Goal: Find specific page/section: Find specific page/section

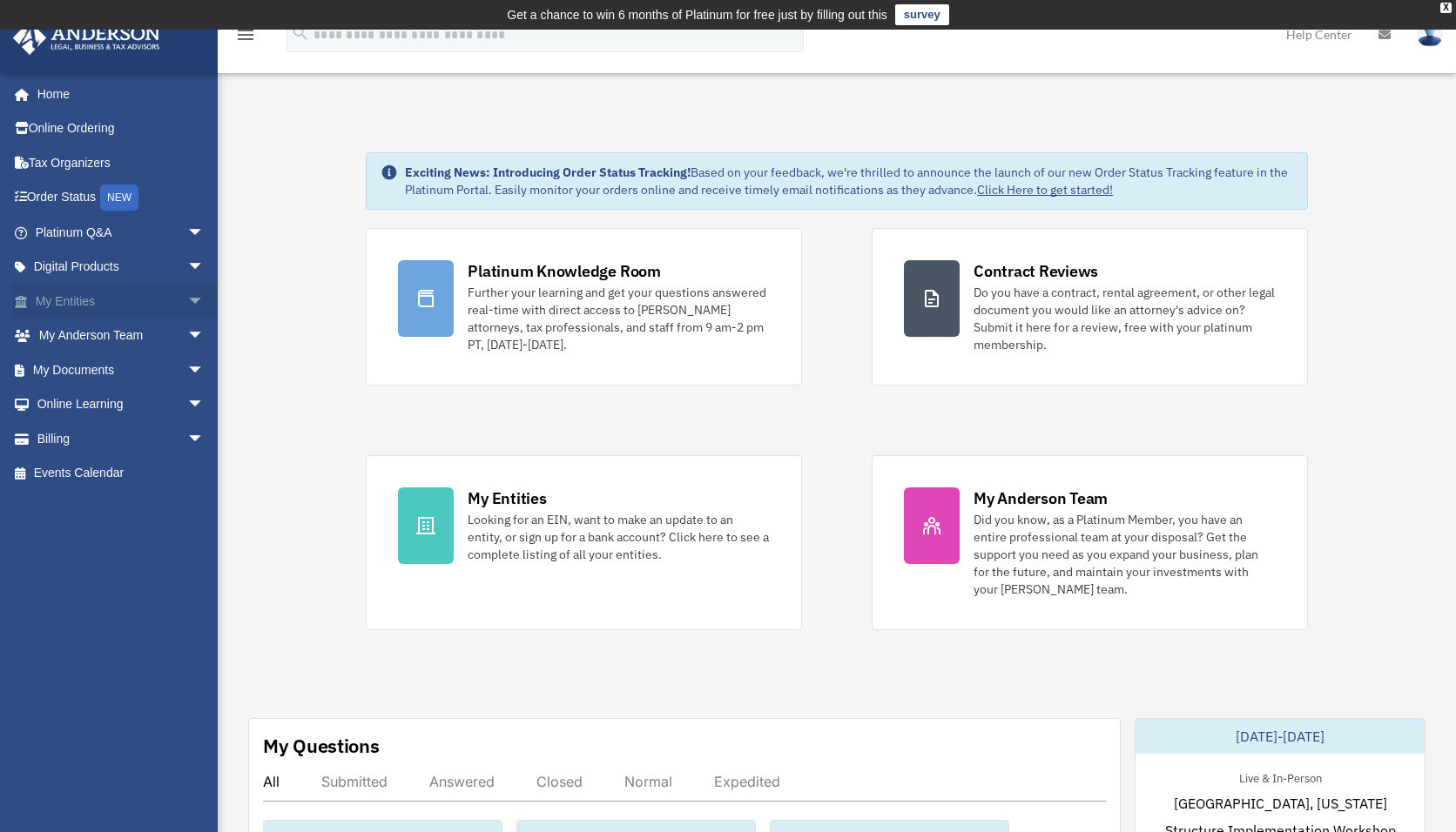
click at [76, 294] on link "My Entities arrow_drop_down" at bounding box center [121, 300] width 219 height 35
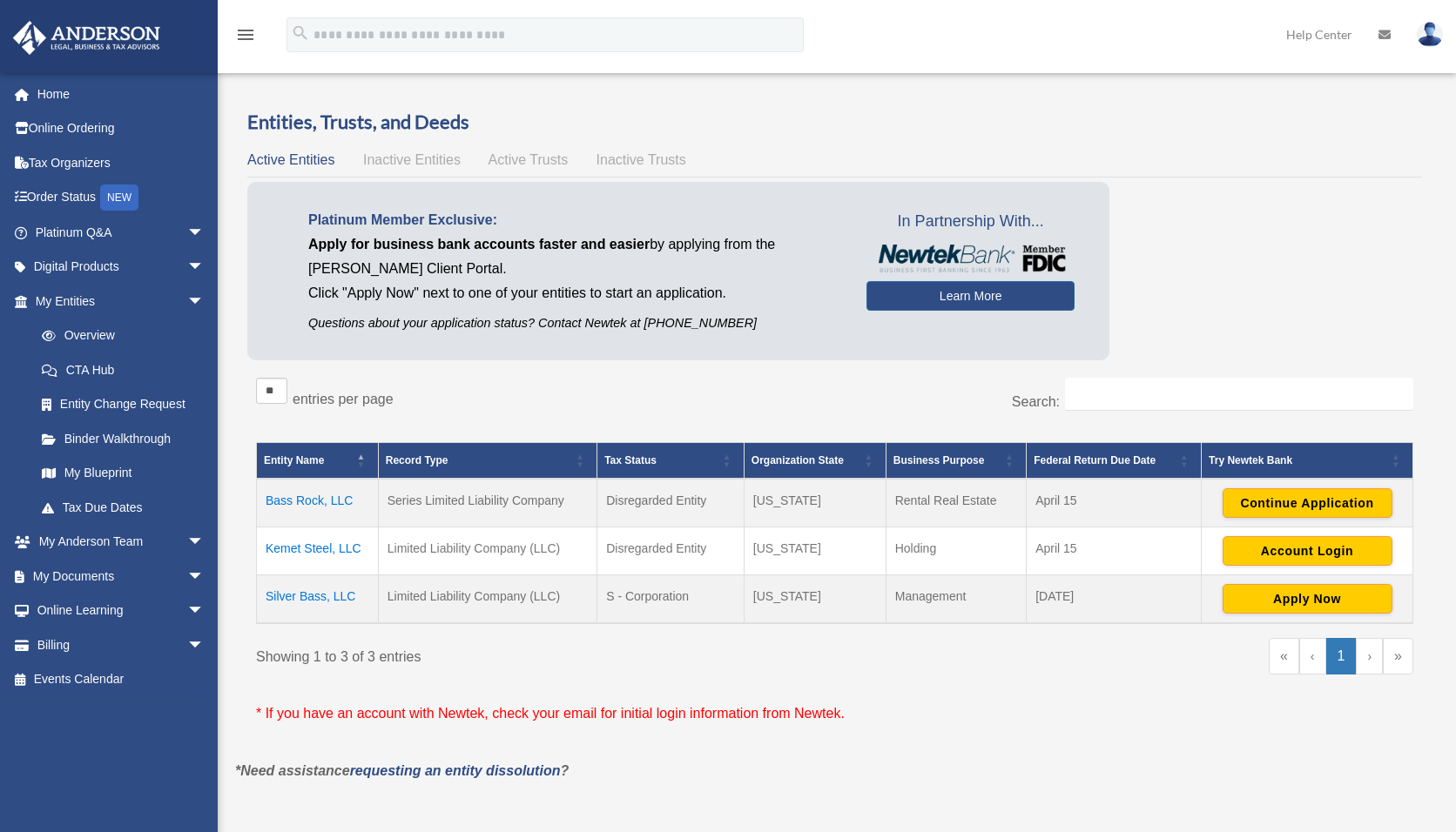
click at [47, 69] on link at bounding box center [108, 36] width 219 height 74
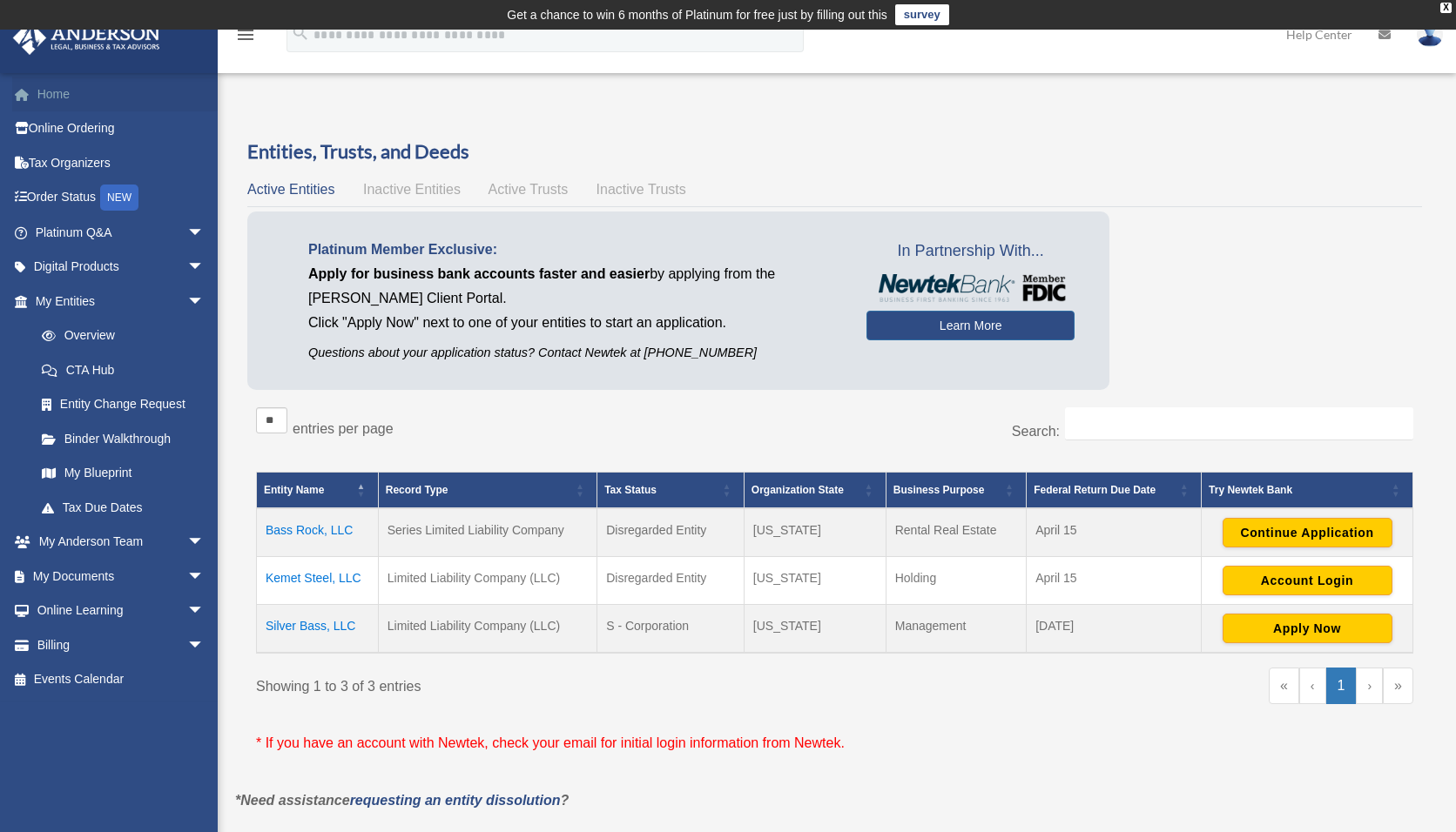
click at [46, 81] on link "Home" at bounding box center [121, 94] width 219 height 35
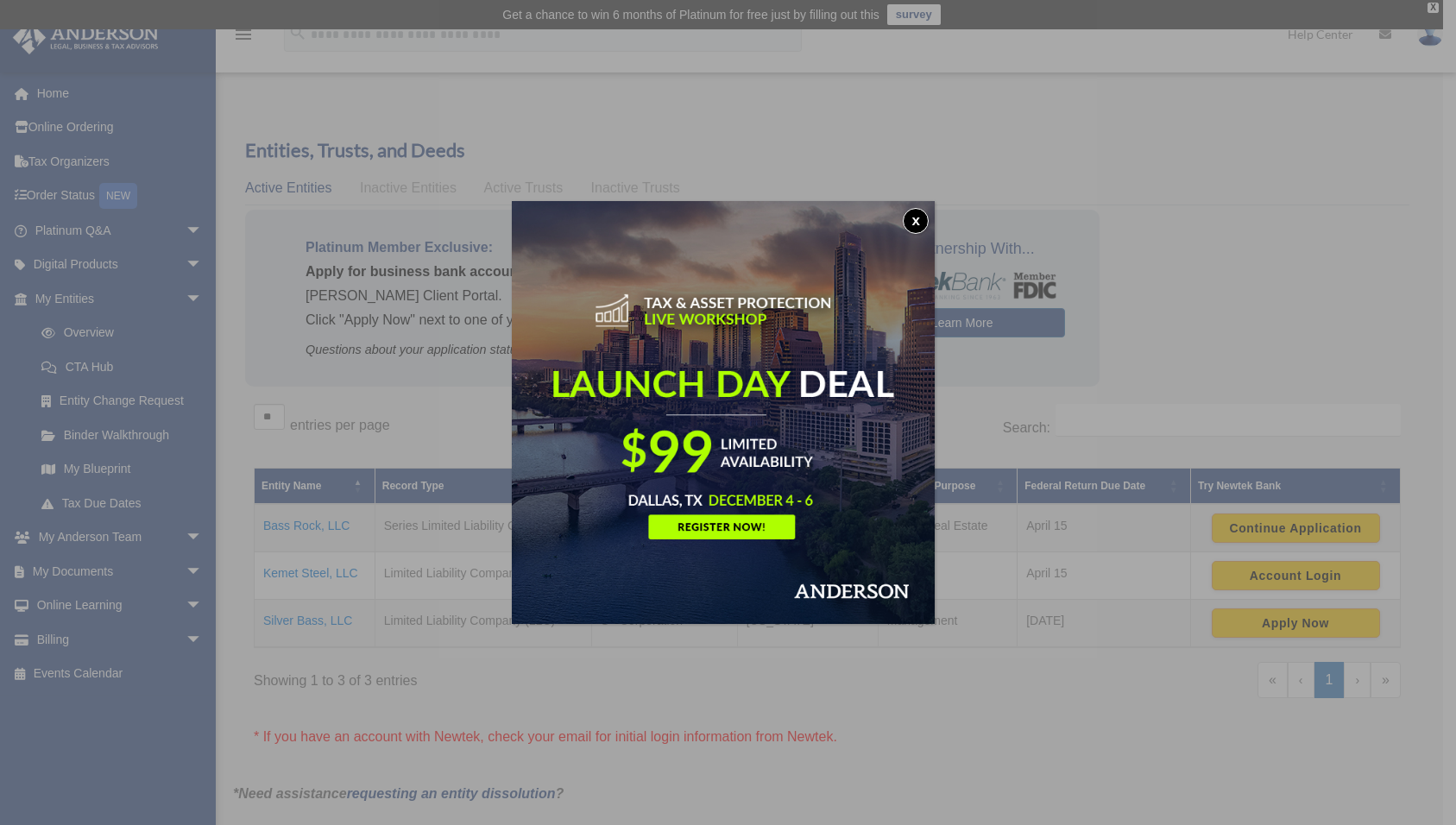
click at [919, 217] on button "x" at bounding box center [916, 221] width 26 height 26
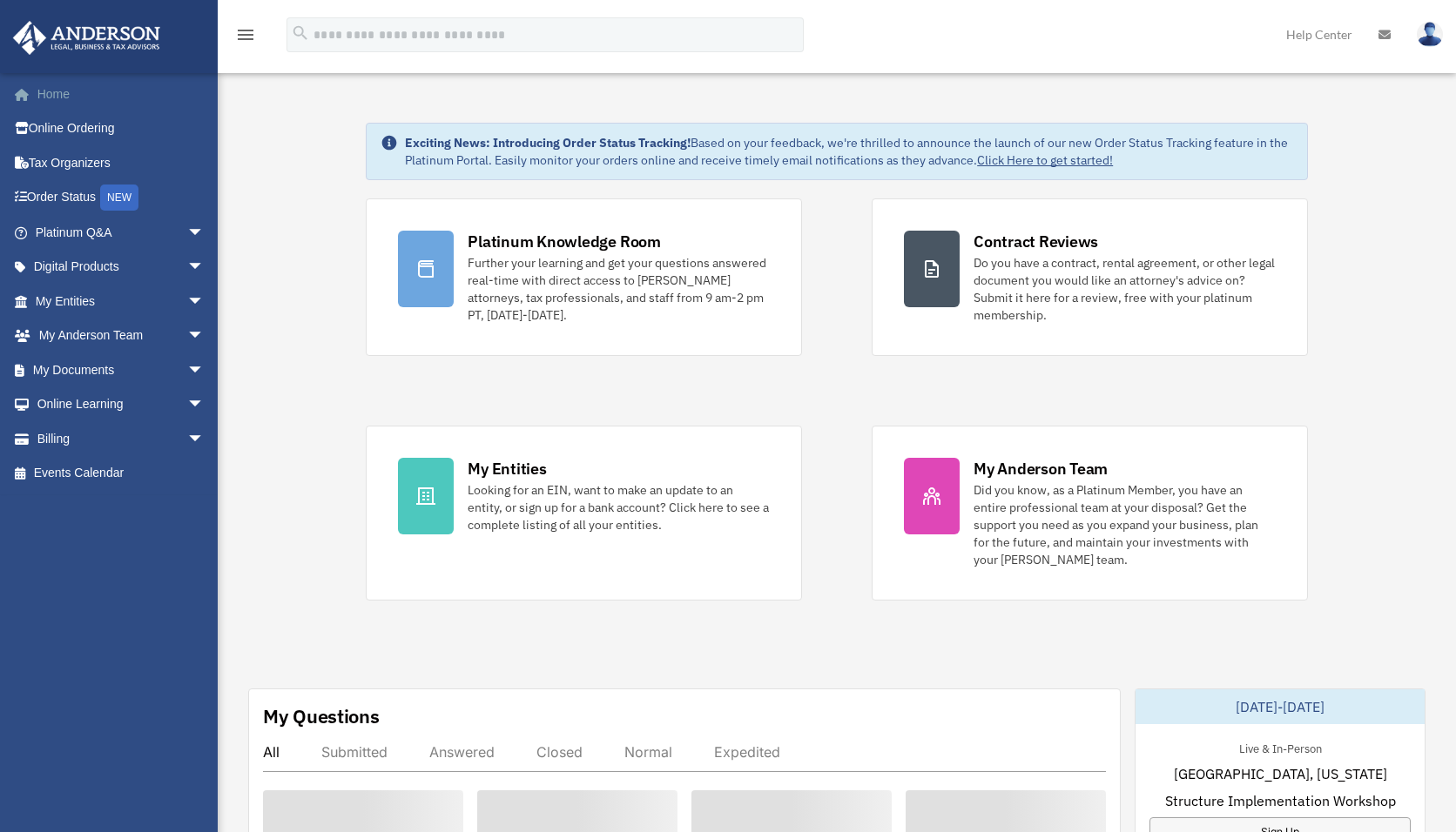
click at [81, 91] on link "Home" at bounding box center [121, 94] width 219 height 35
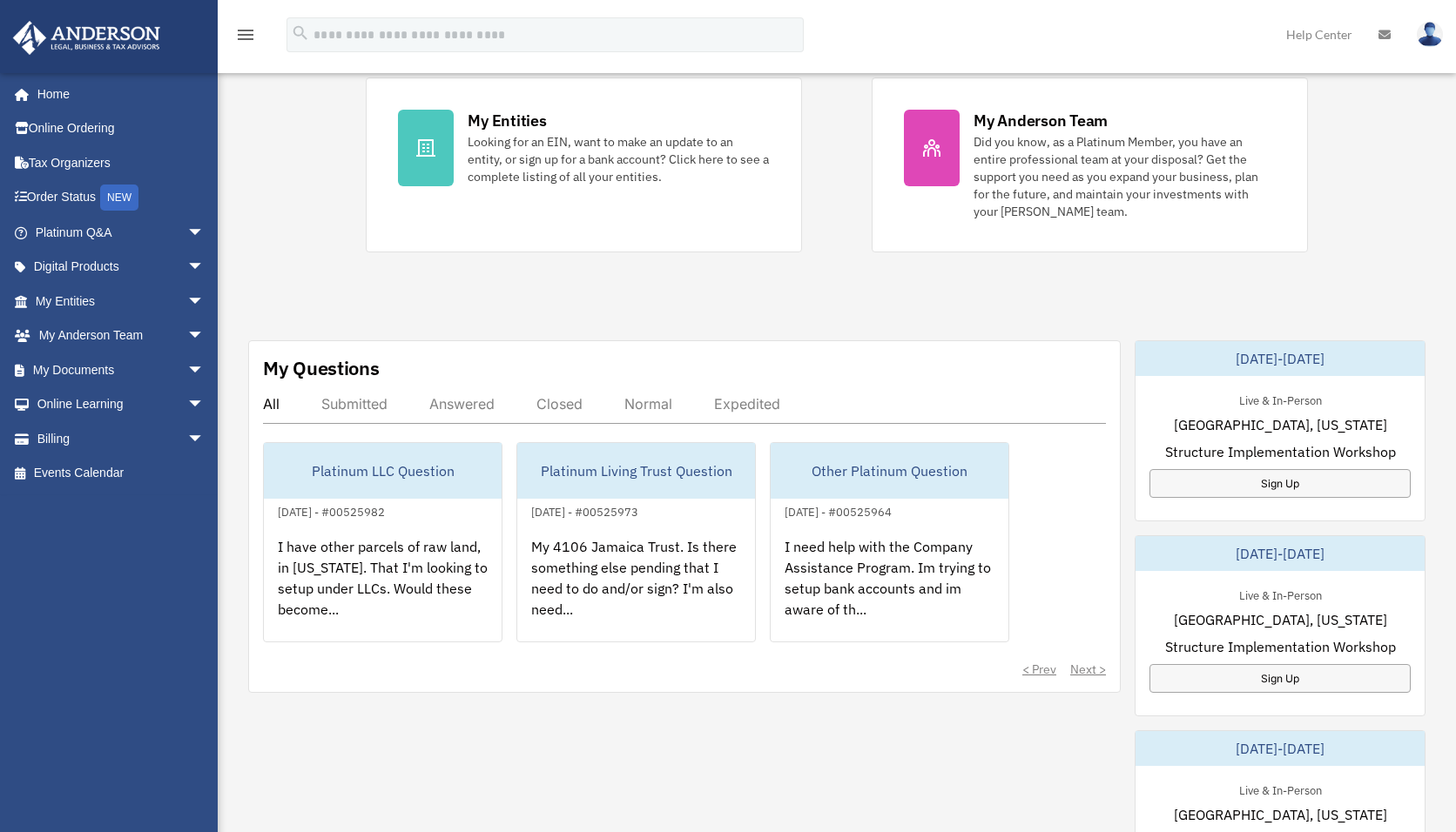
scroll to position [375, 0]
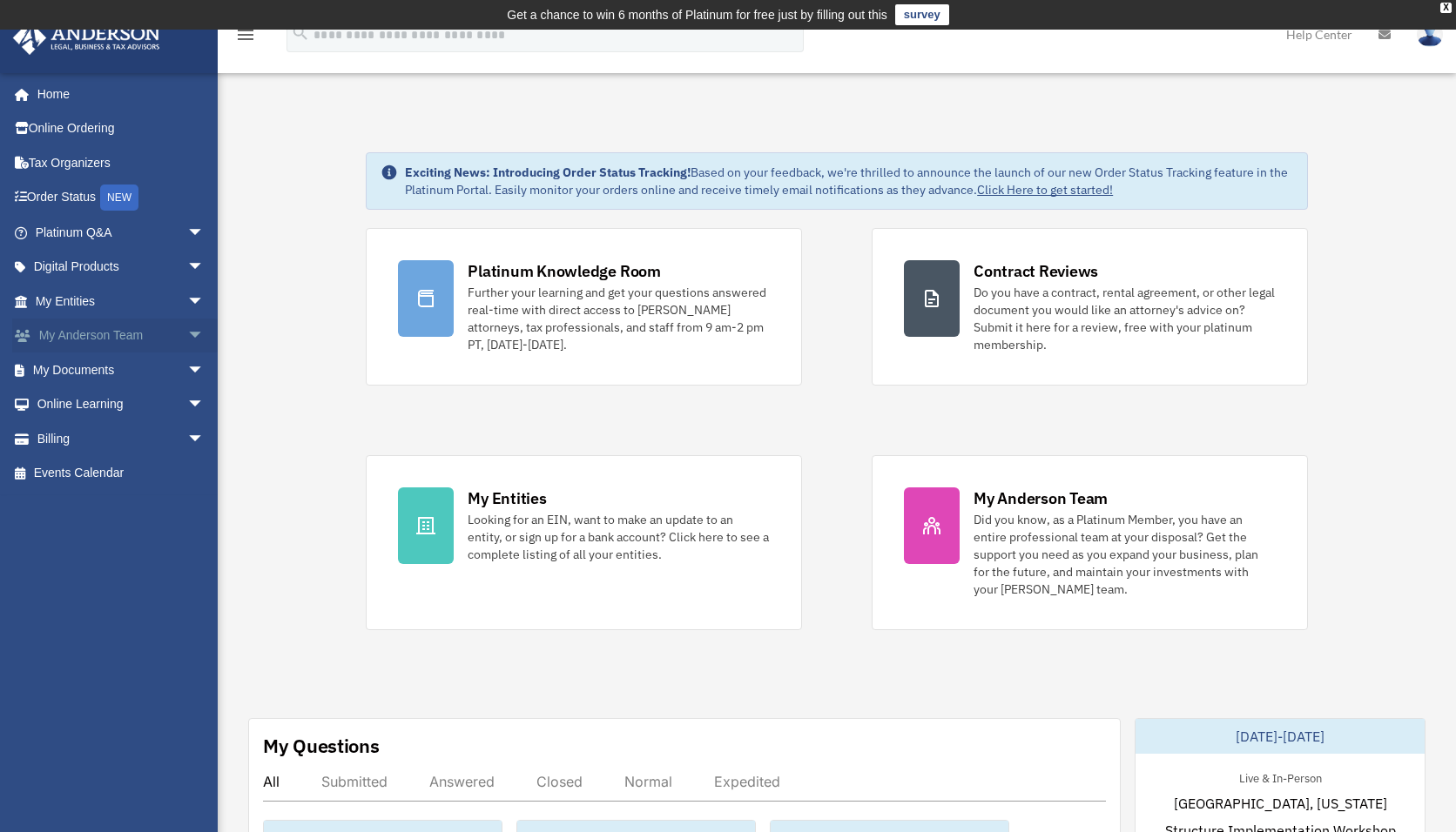
click at [134, 328] on link "My Anderson Team arrow_drop_down" at bounding box center [121, 335] width 219 height 35
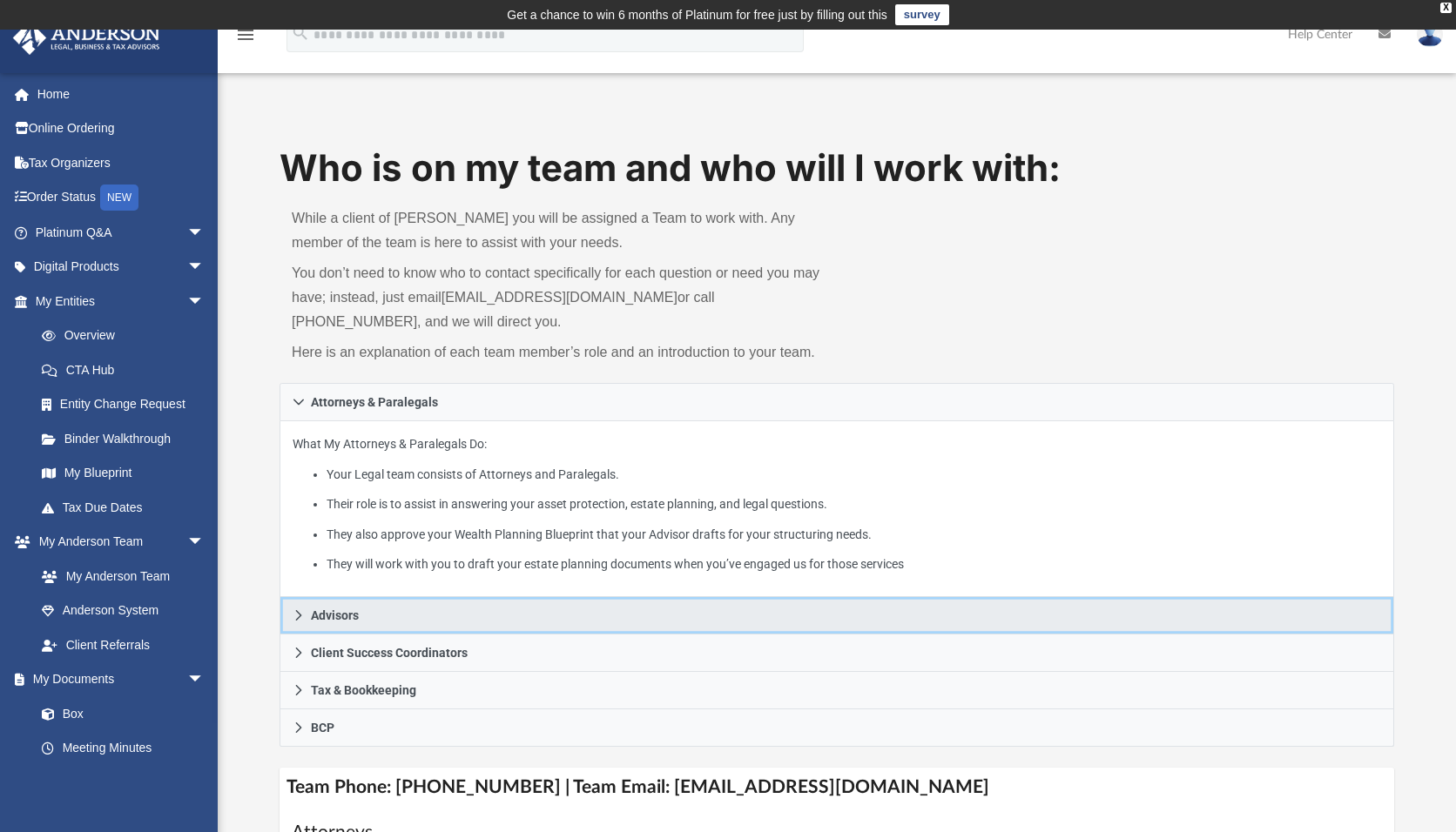
click at [312, 614] on span "Advisors" at bounding box center [335, 615] width 48 height 12
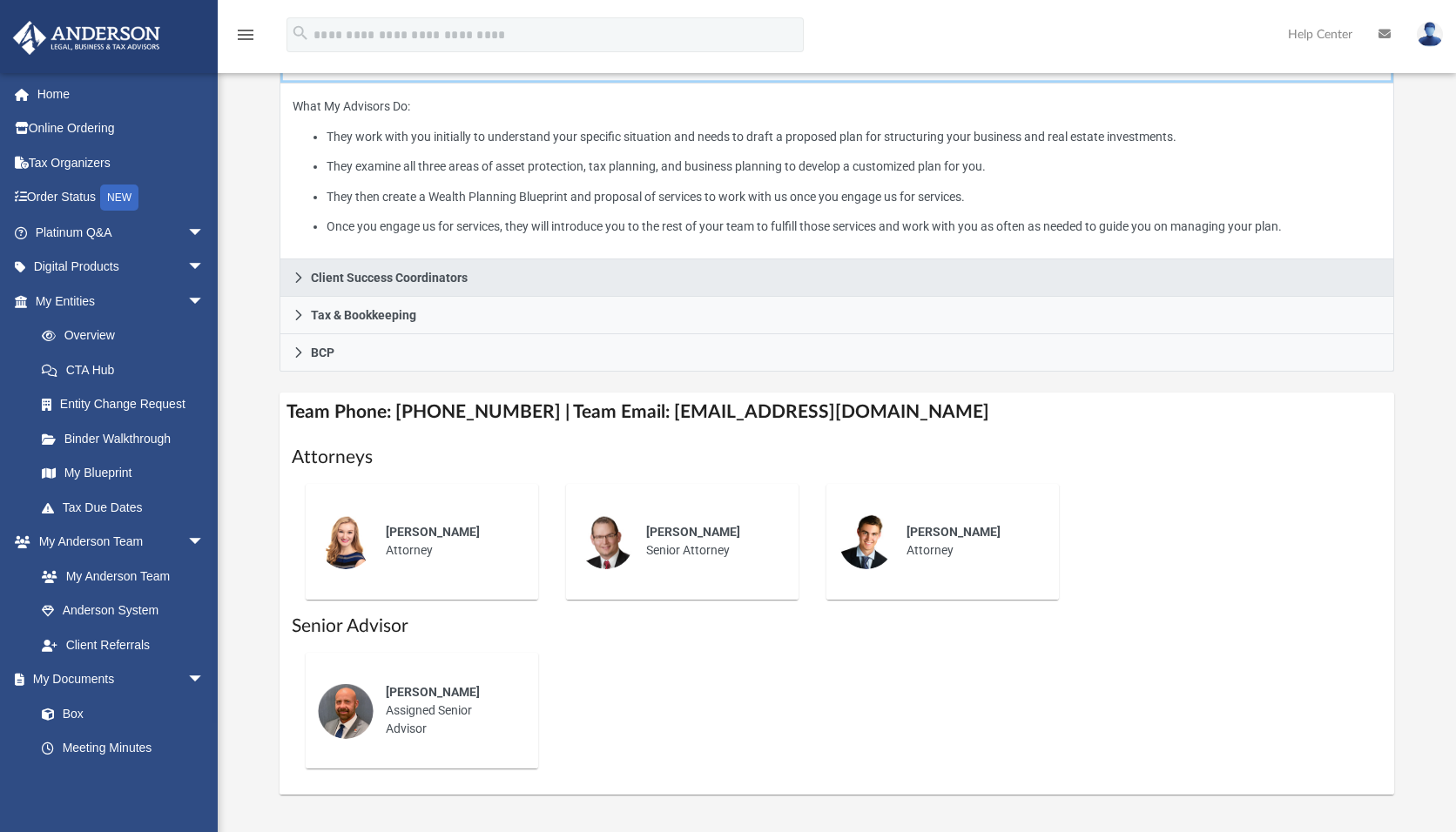
scroll to position [435, 0]
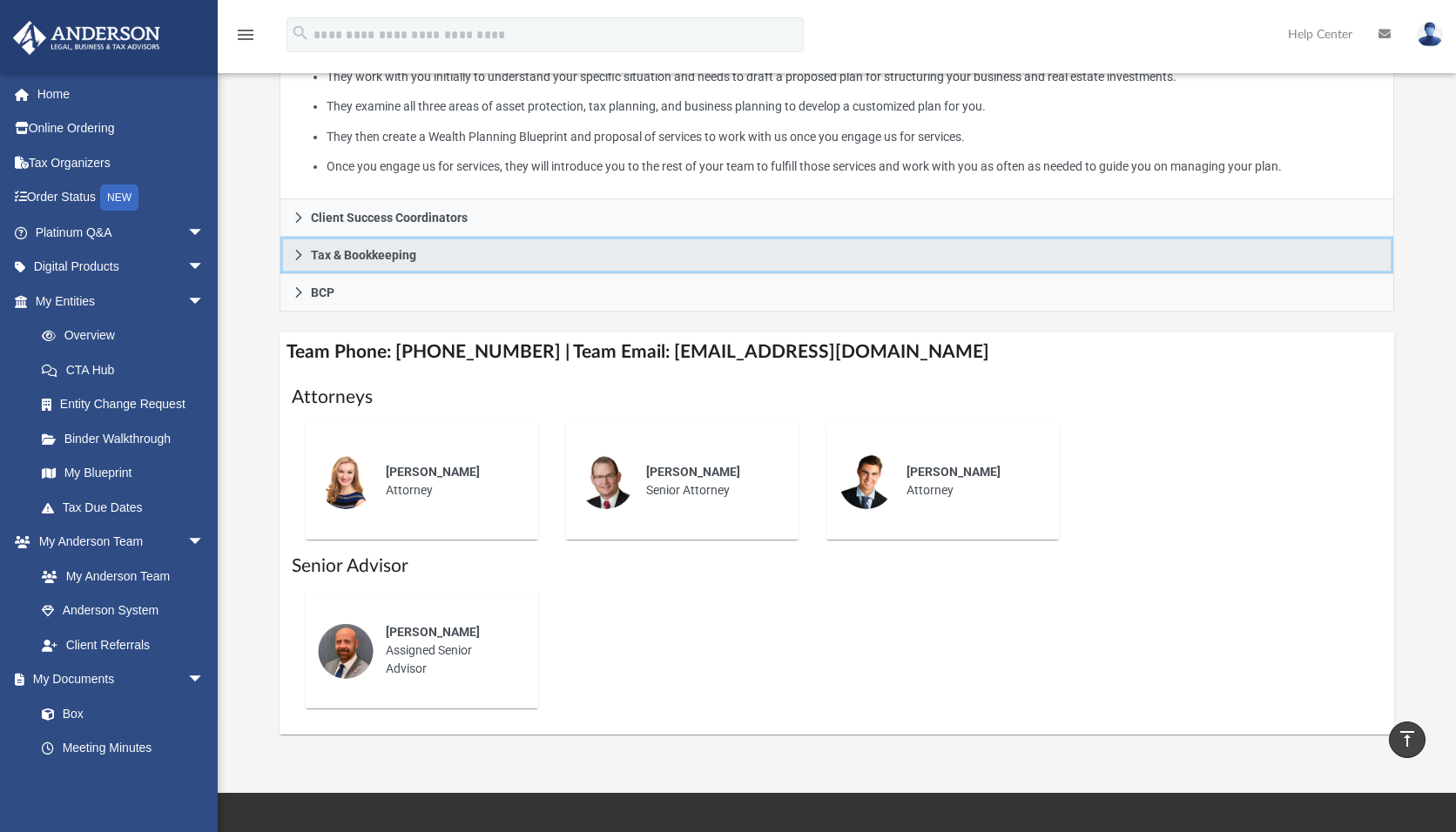
click at [296, 254] on icon at bounding box center [299, 255] width 12 height 12
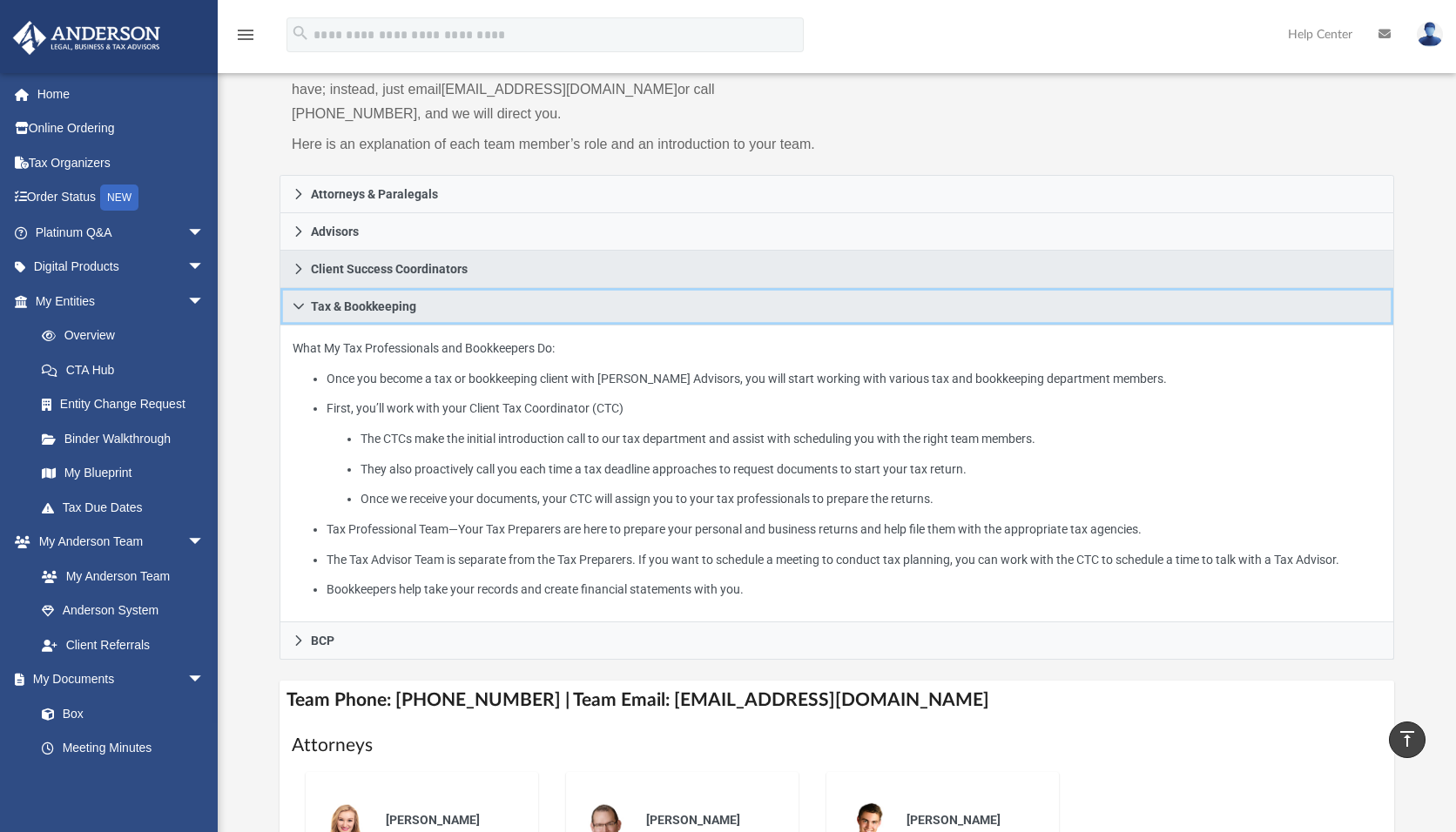
scroll to position [174, 0]
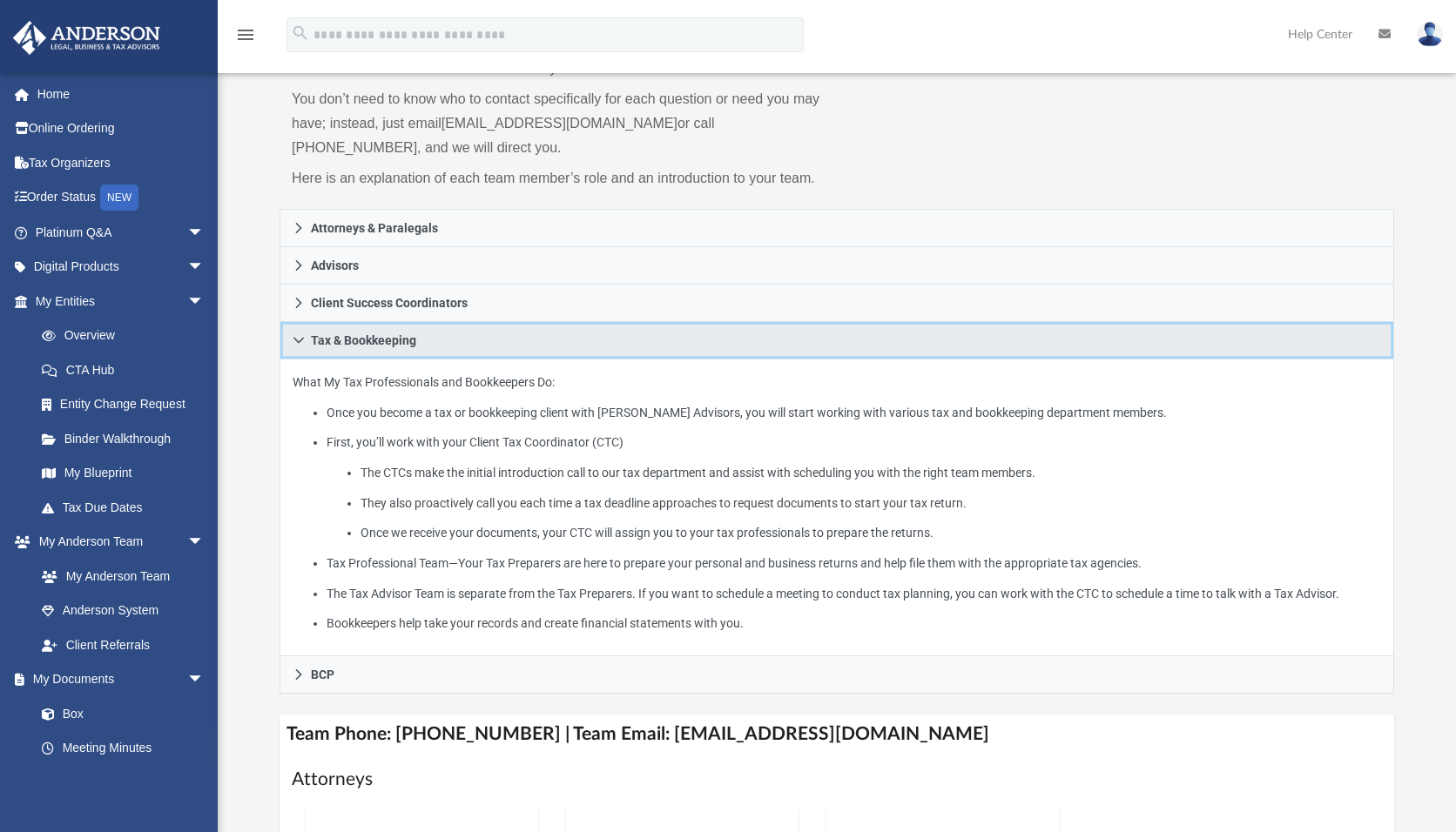
click at [297, 338] on icon at bounding box center [299, 340] width 12 height 12
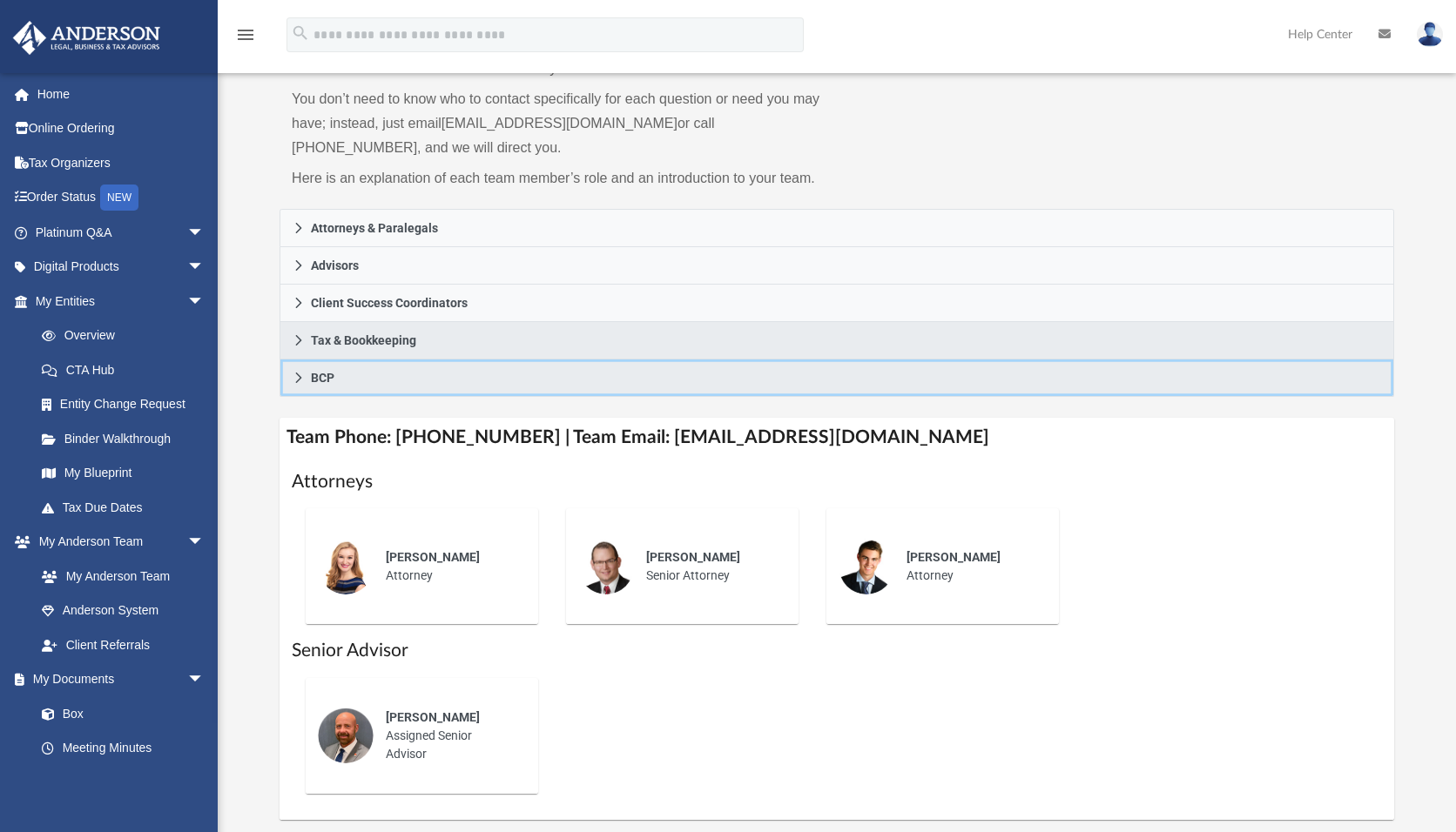
click at [292, 378] on link "BCP" at bounding box center [837, 377] width 1115 height 37
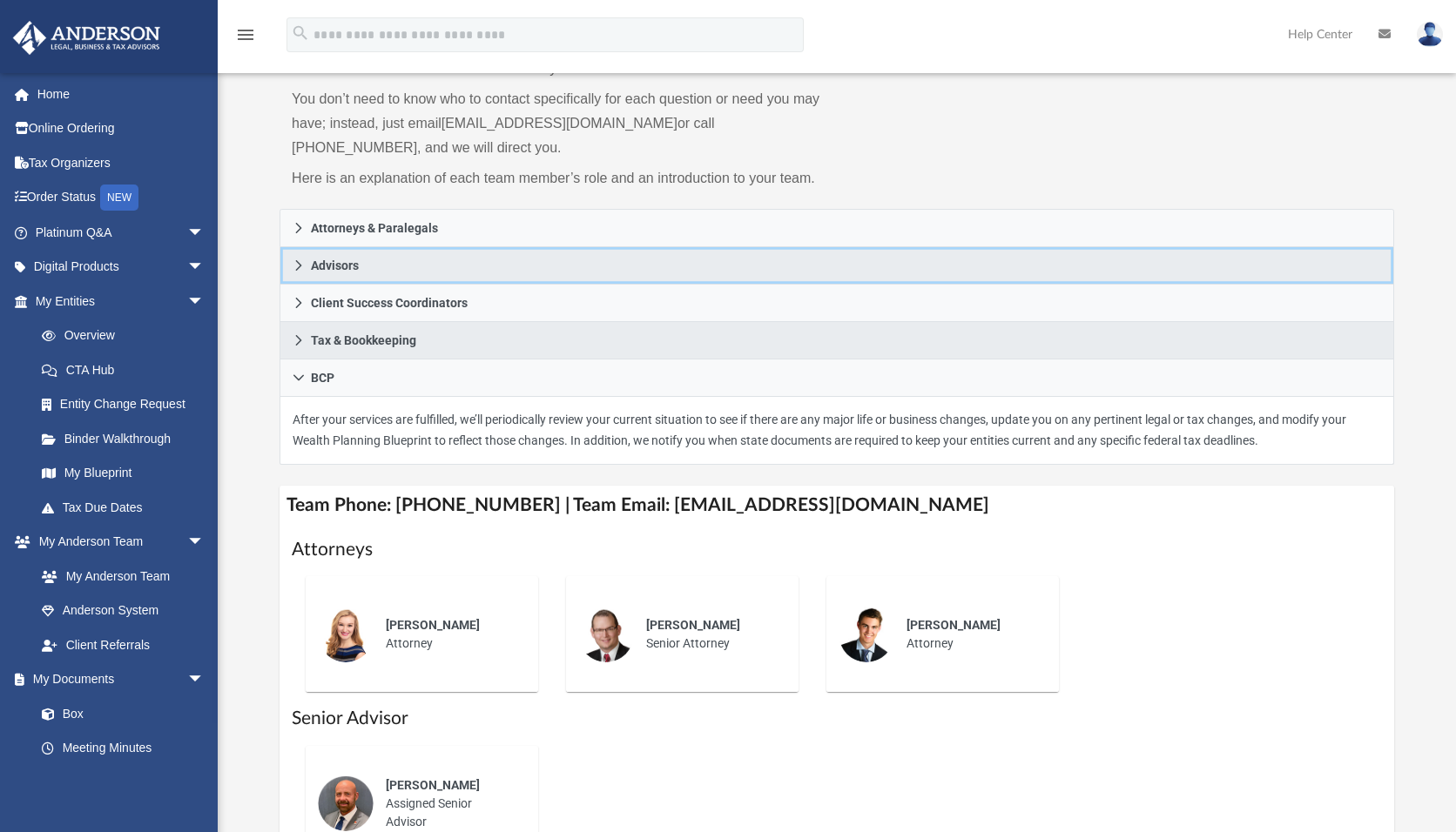
click at [294, 262] on icon at bounding box center [299, 265] width 12 height 12
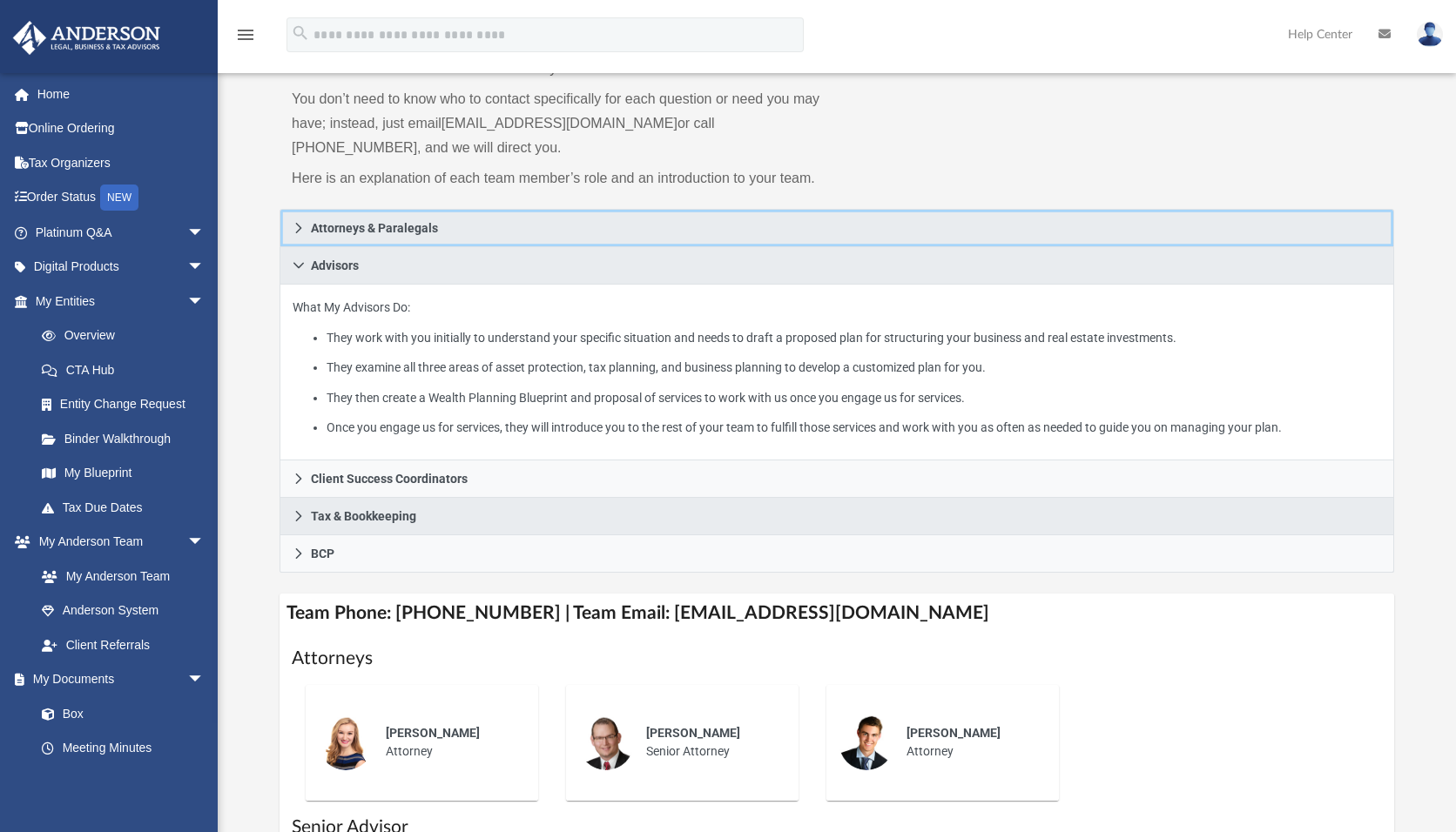
click at [299, 229] on icon at bounding box center [299, 227] width 12 height 12
